Goal: Information Seeking & Learning: Understand process/instructions

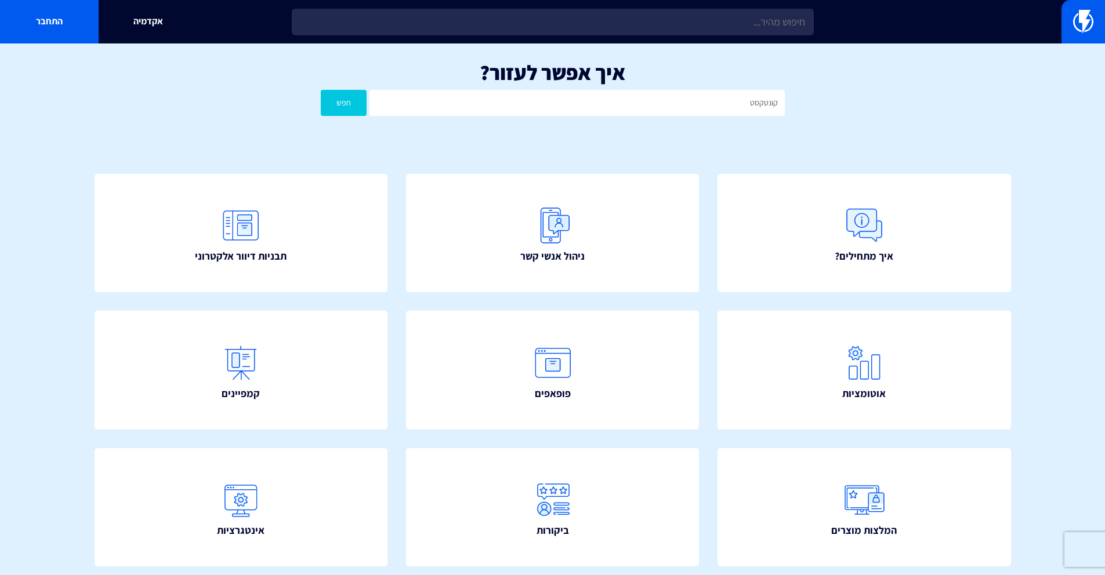
click at [321, 90] on button "חפש" at bounding box center [344, 103] width 46 height 26
click at [579, 103] on input "קונטקסט" at bounding box center [576, 103] width 415 height 26
click at [321, 90] on button "חפש" at bounding box center [344, 103] width 46 height 26
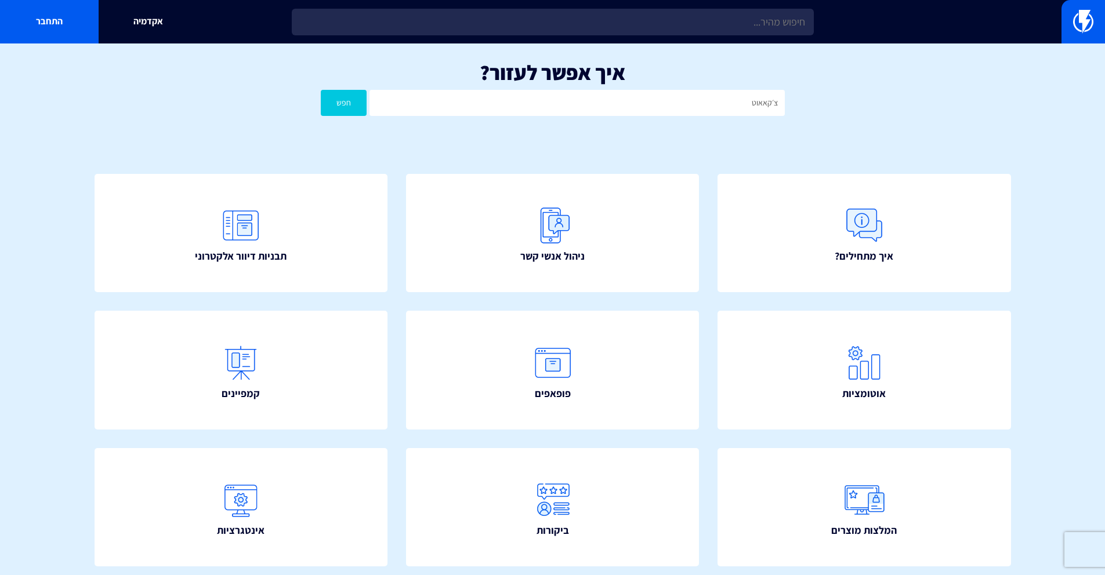
click at [627, 115] on div "איך אפשר לעזור? צ׳קאאוט חפש" at bounding box center [552, 92] width 1105 height 96
click at [632, 107] on input "צ׳קאאוט" at bounding box center [576, 103] width 415 height 26
type input "הפרדה"
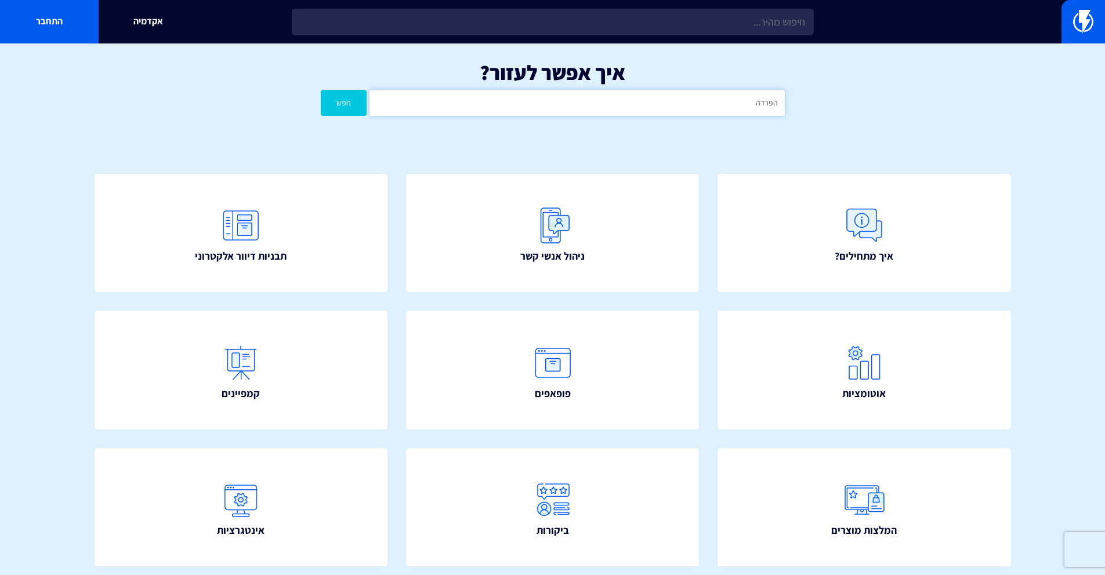
click at [321, 90] on button "חפש" at bounding box center [344, 103] width 46 height 26
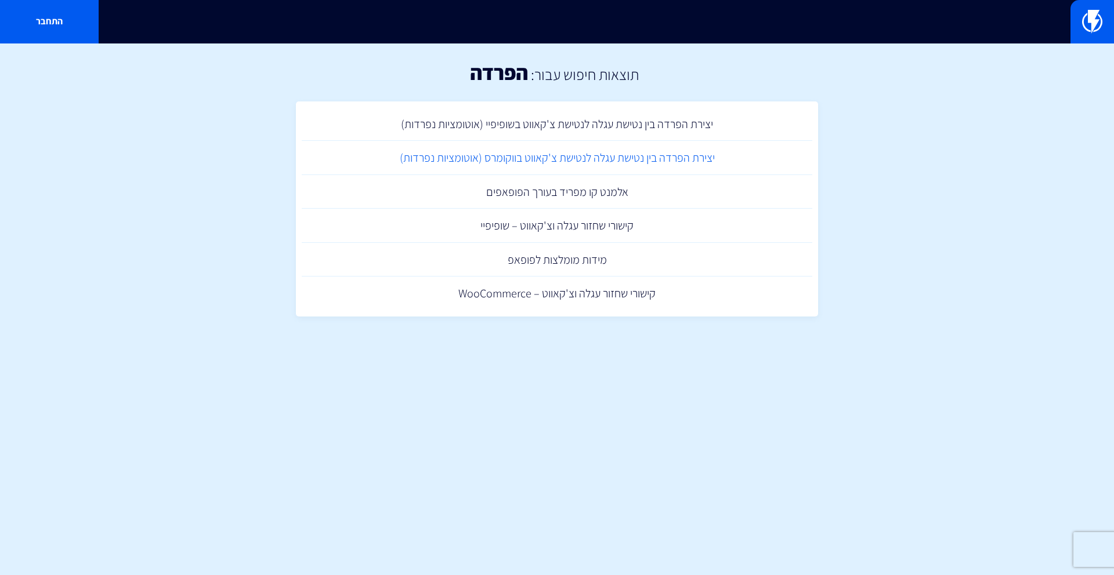
click at [669, 158] on link "יצירת הפרדה בין נטישת עגלה לנטישת צ'קאווט בווקומרס (אוטומציות נפרדות)" at bounding box center [557, 158] width 510 height 34
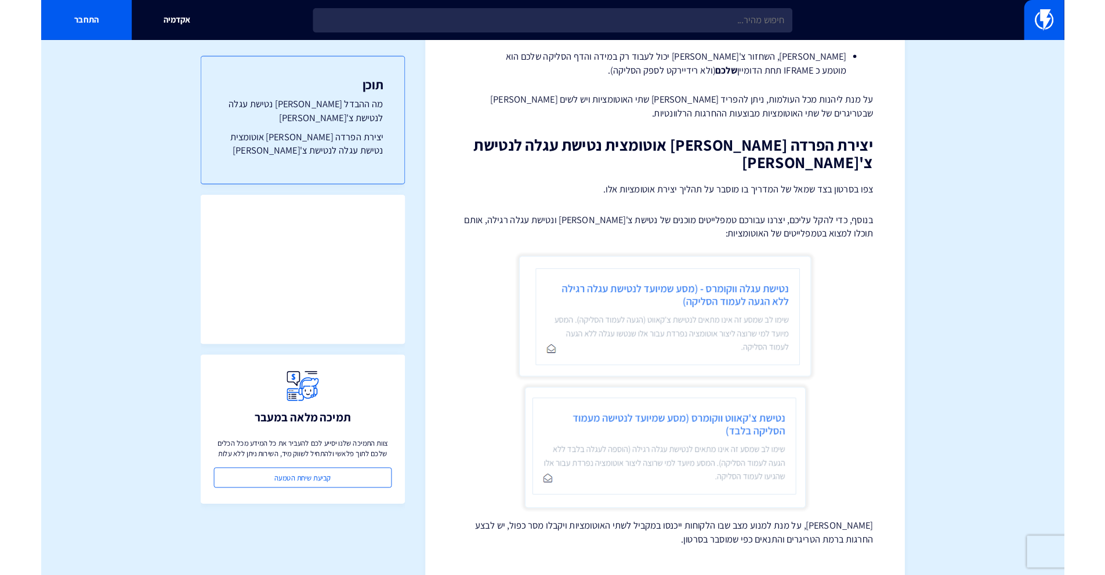
scroll to position [472, 0]
